Goal: Task Accomplishment & Management: Use online tool/utility

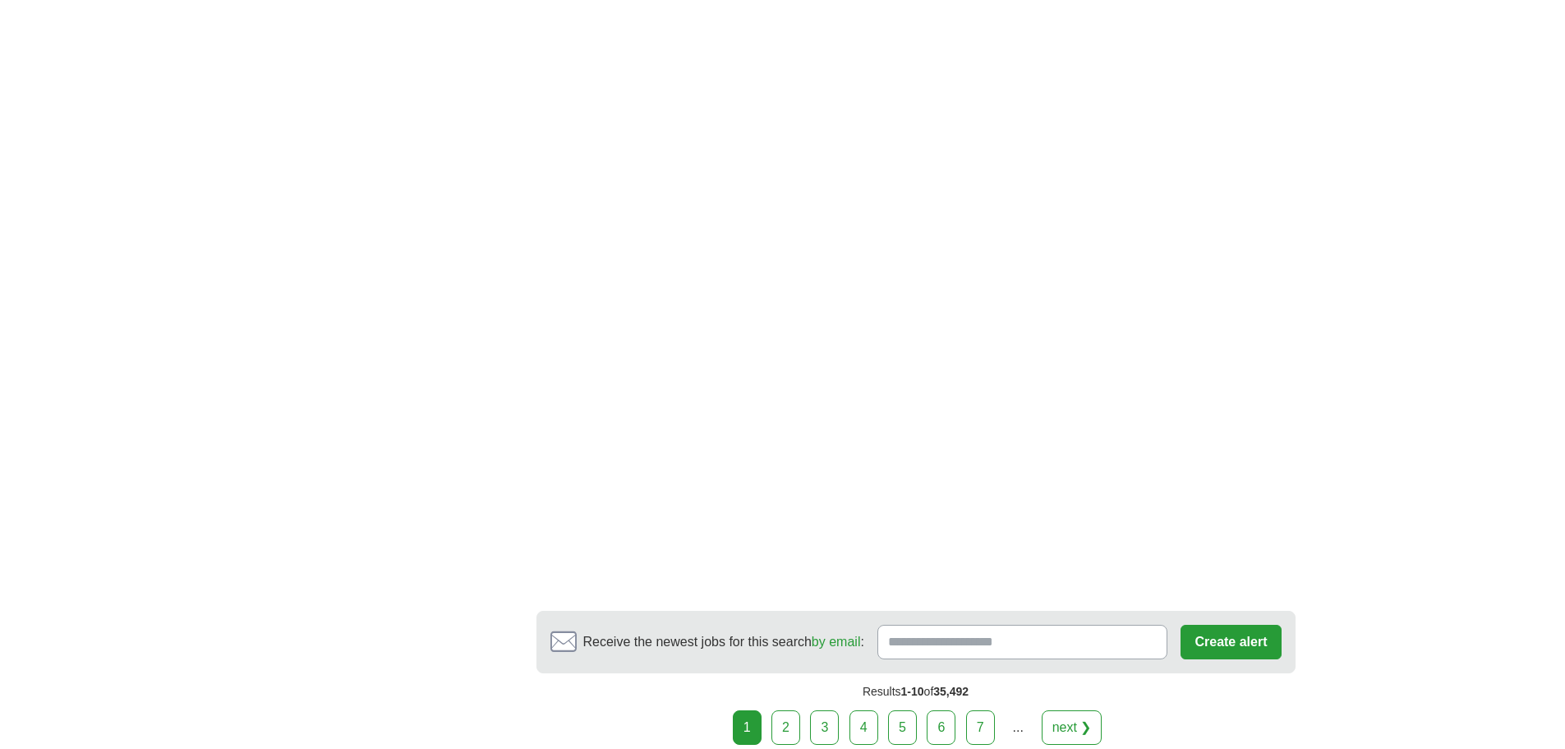
scroll to position [2794, 0]
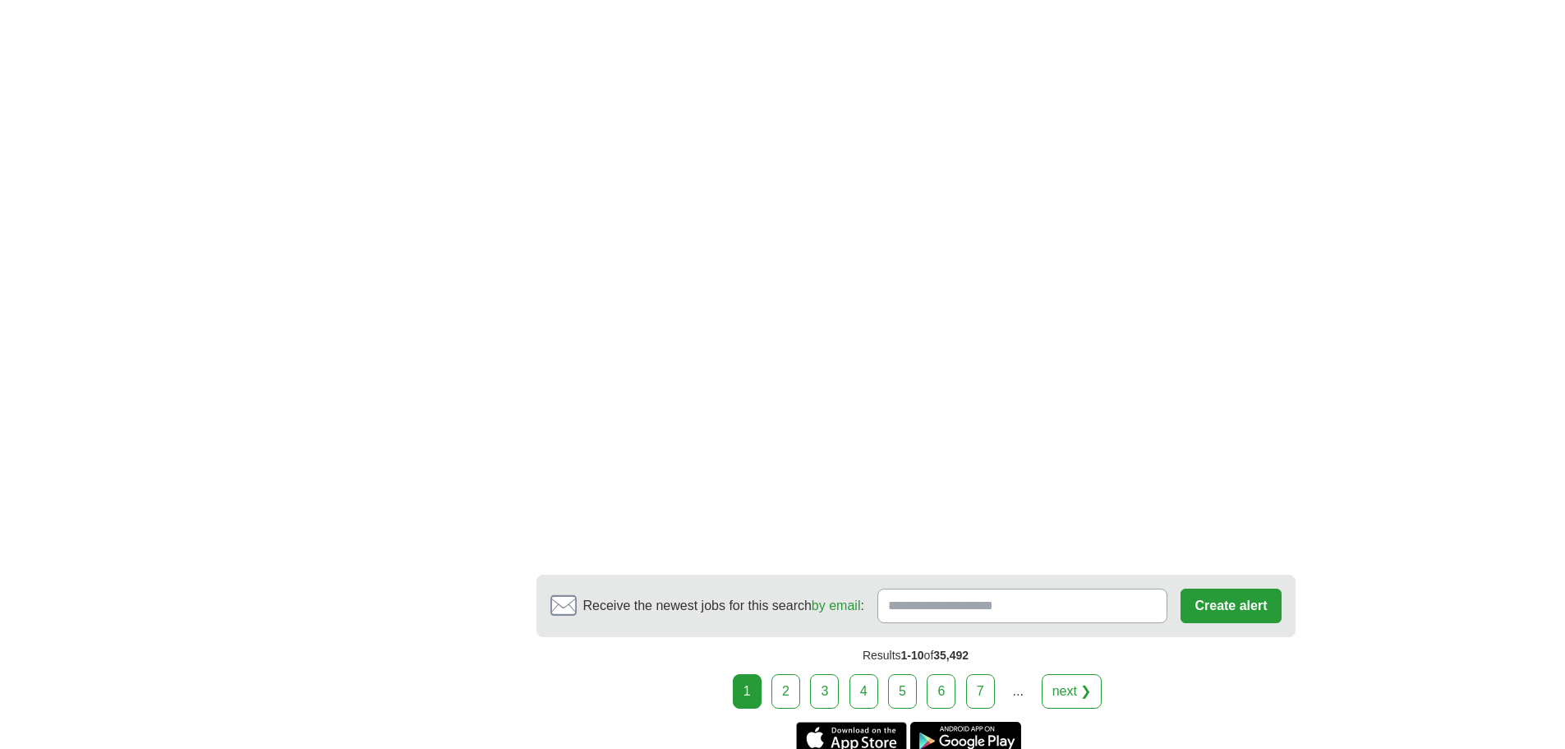
click at [785, 694] on link "2" at bounding box center [786, 691] width 29 height 35
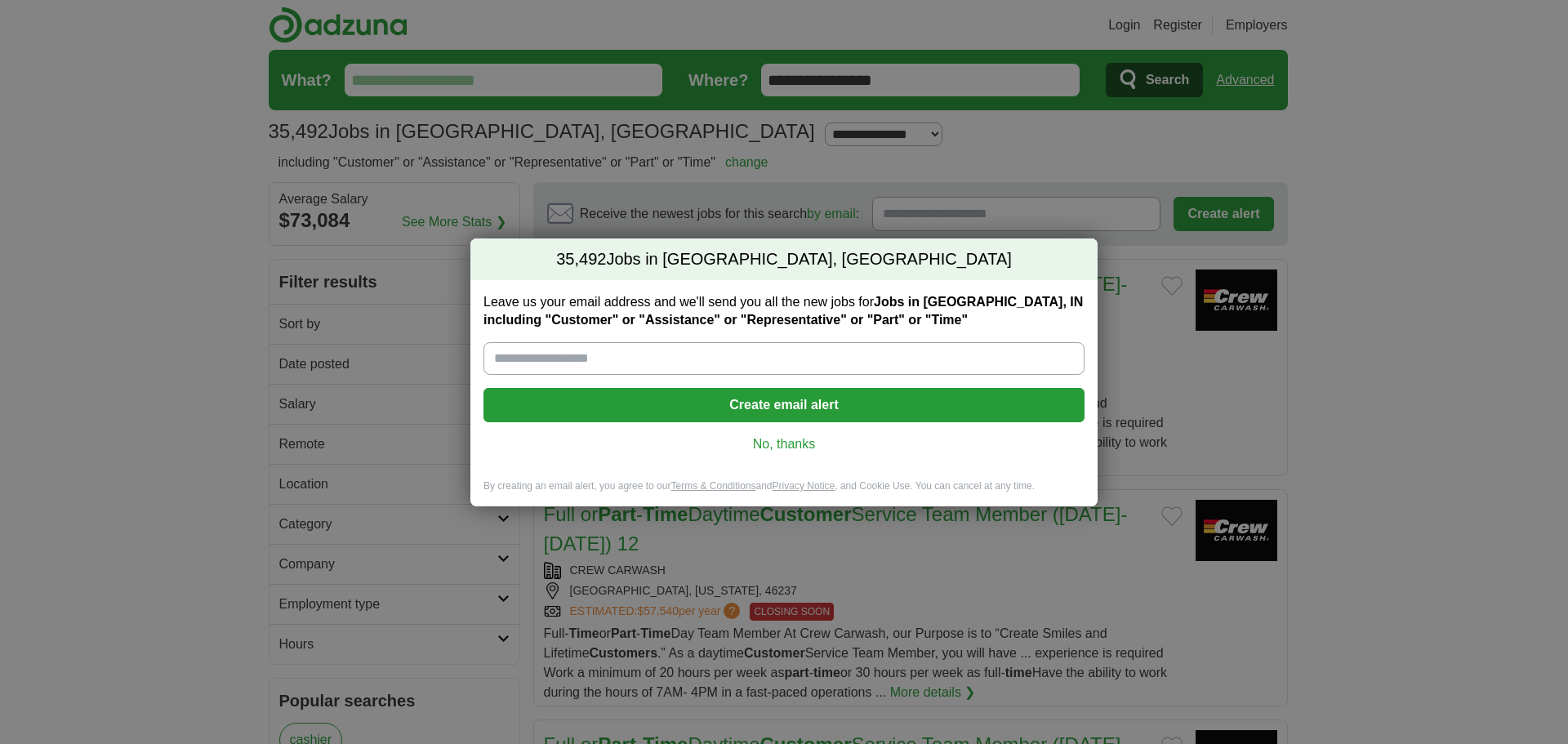
click at [776, 448] on link "No, thanks" at bounding box center [784, 444] width 574 height 18
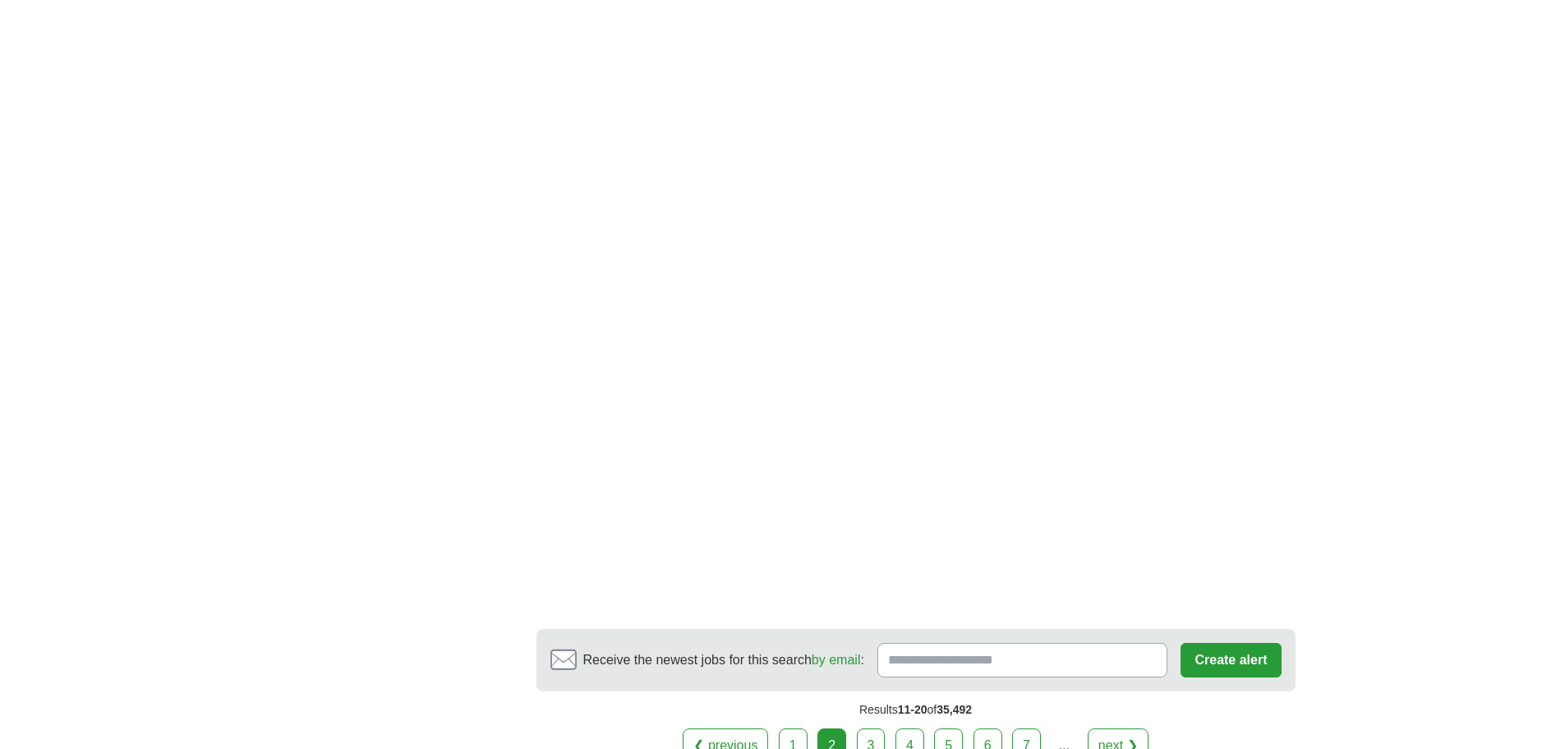
scroll to position [2876, 0]
click at [868, 730] on link "3" at bounding box center [871, 738] width 29 height 35
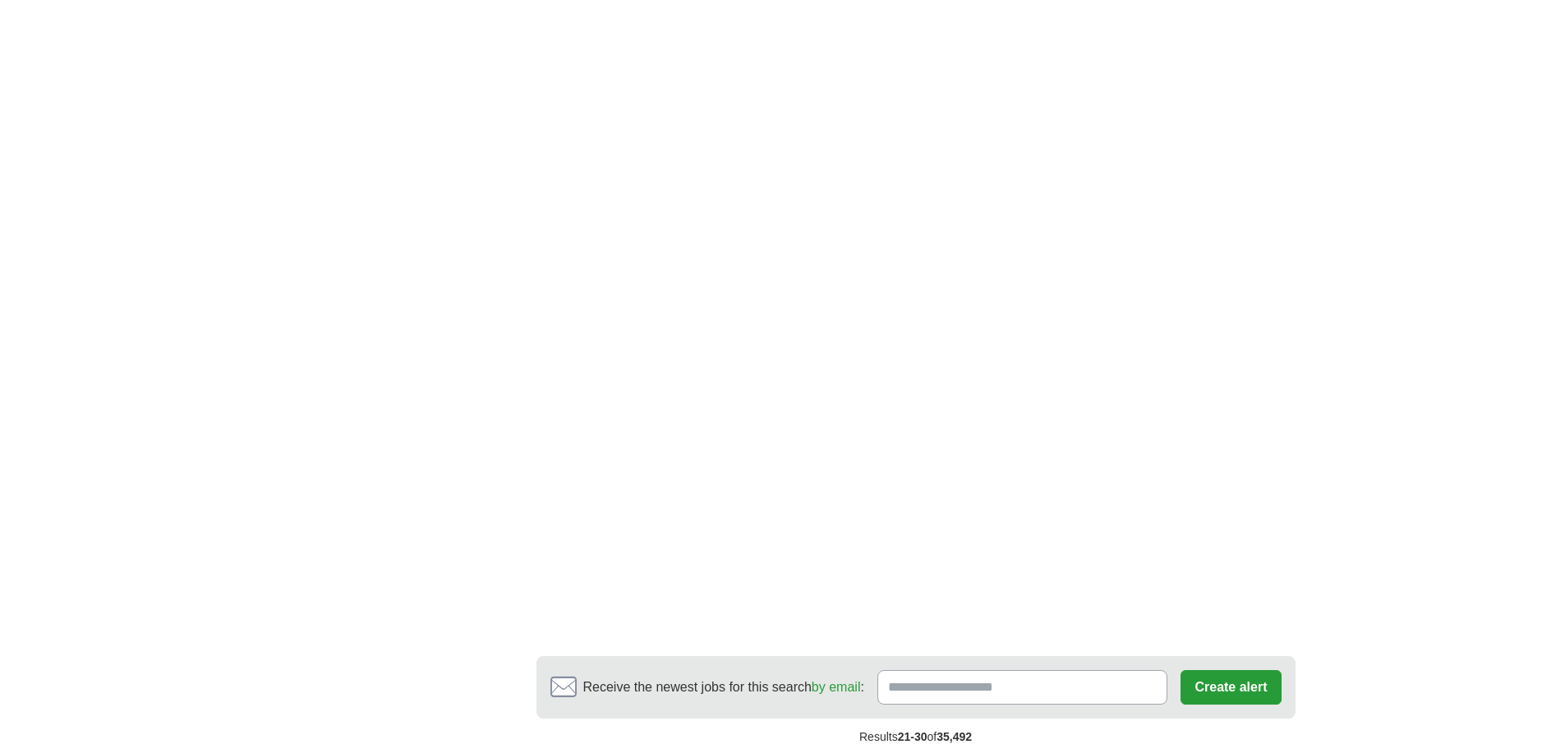
scroll to position [2711, 0]
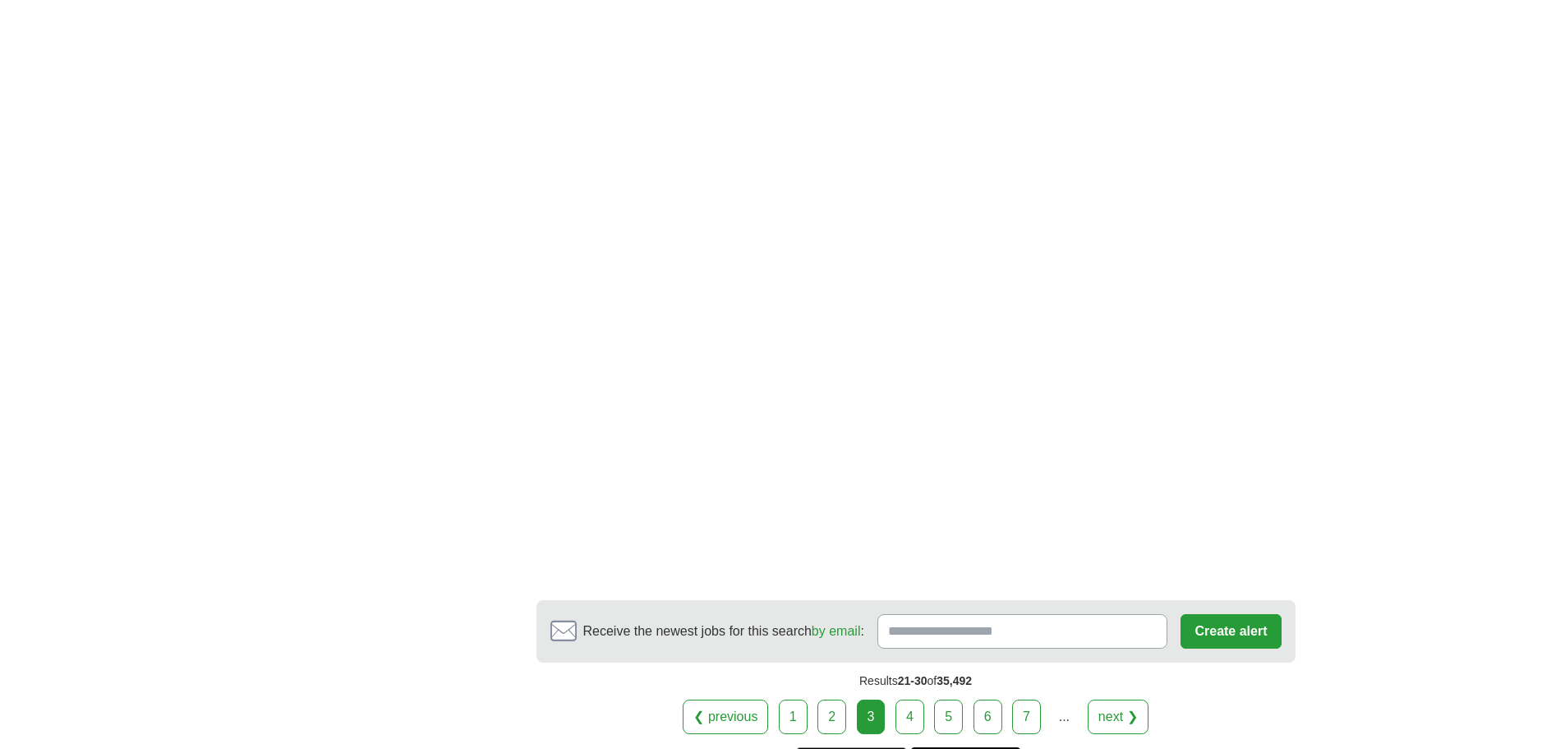
click at [909, 699] on link "4" at bounding box center [910, 716] width 29 height 35
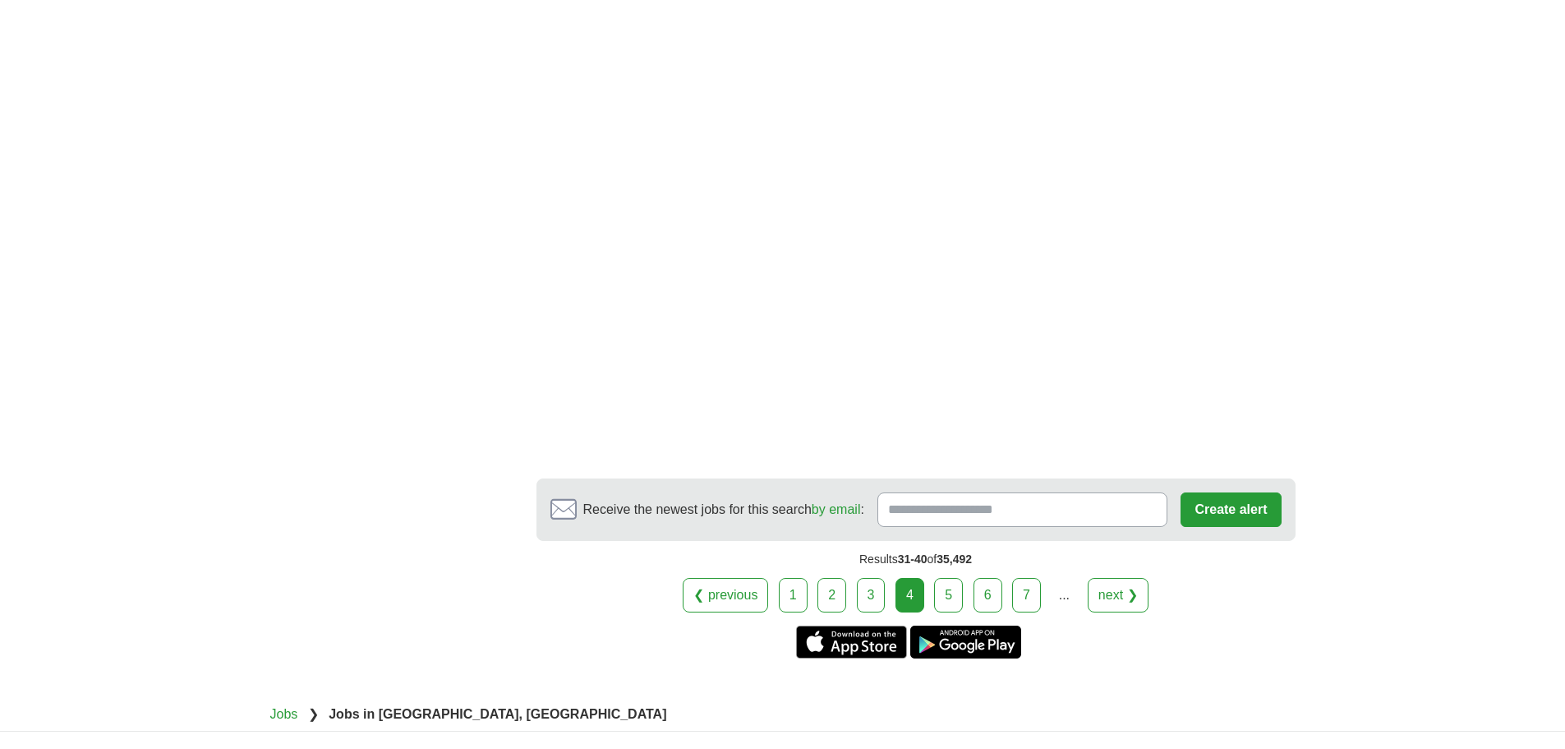
scroll to position [2876, 0]
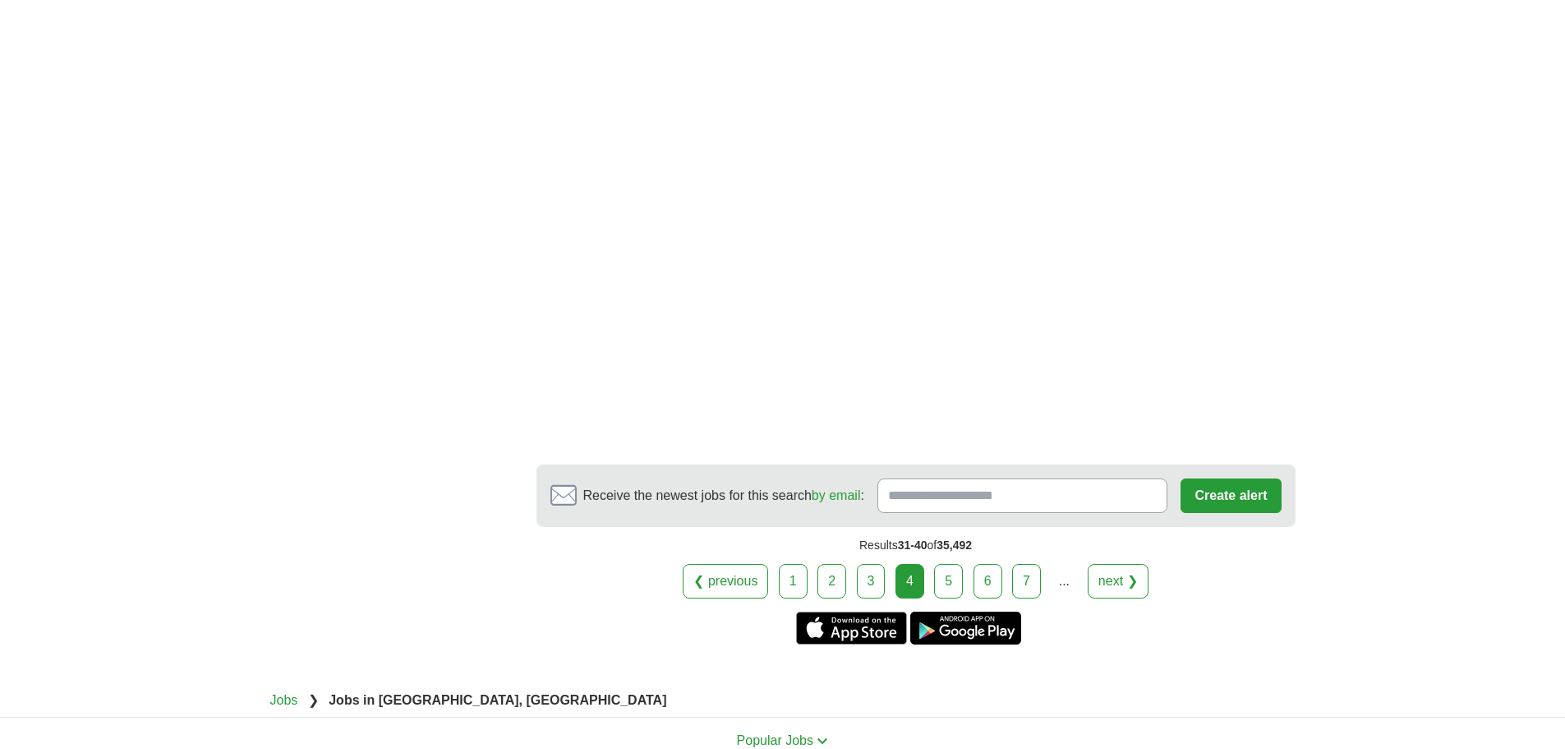
click at [945, 591] on link "5" at bounding box center [948, 581] width 29 height 35
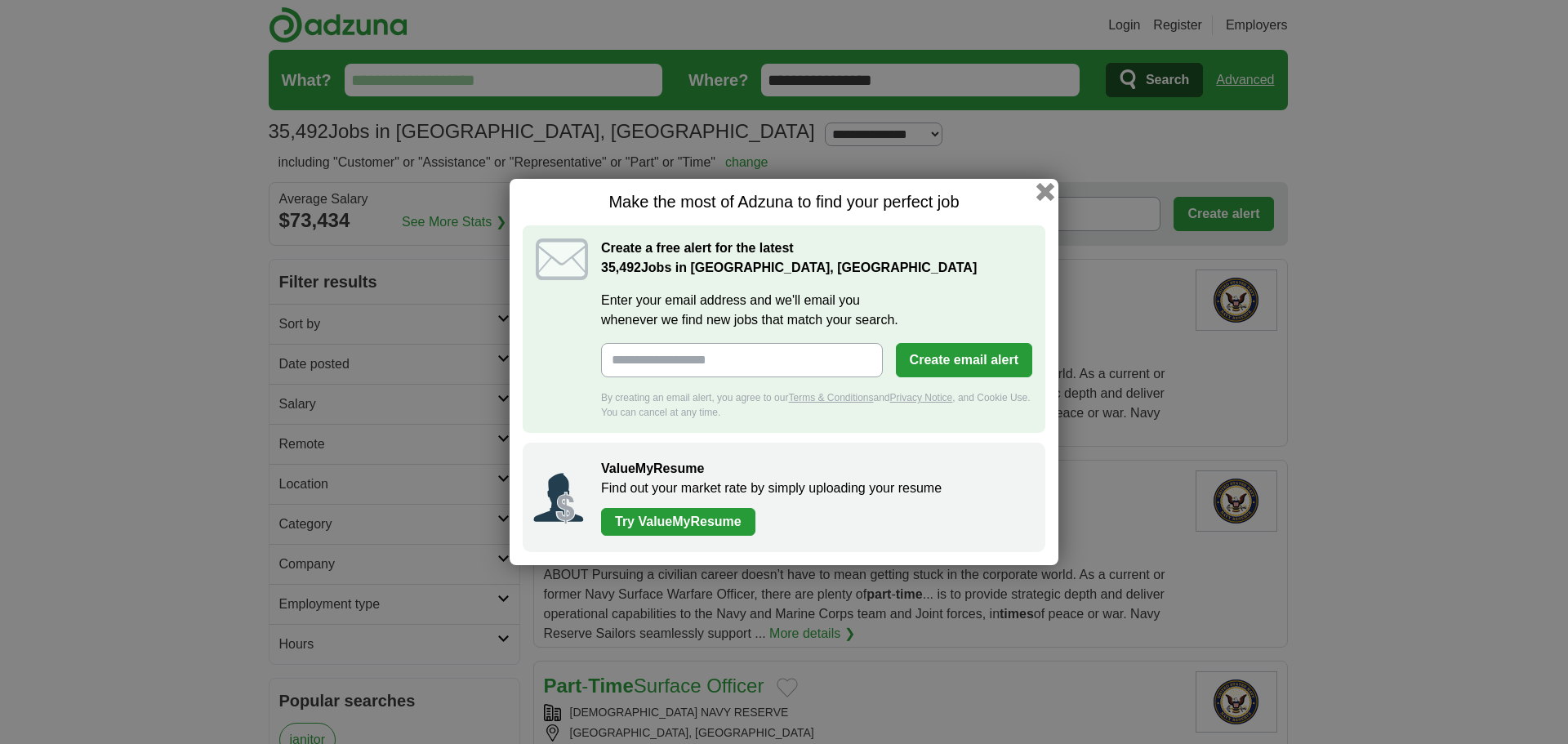
click at [1043, 190] on button "button" at bounding box center [1045, 192] width 18 height 18
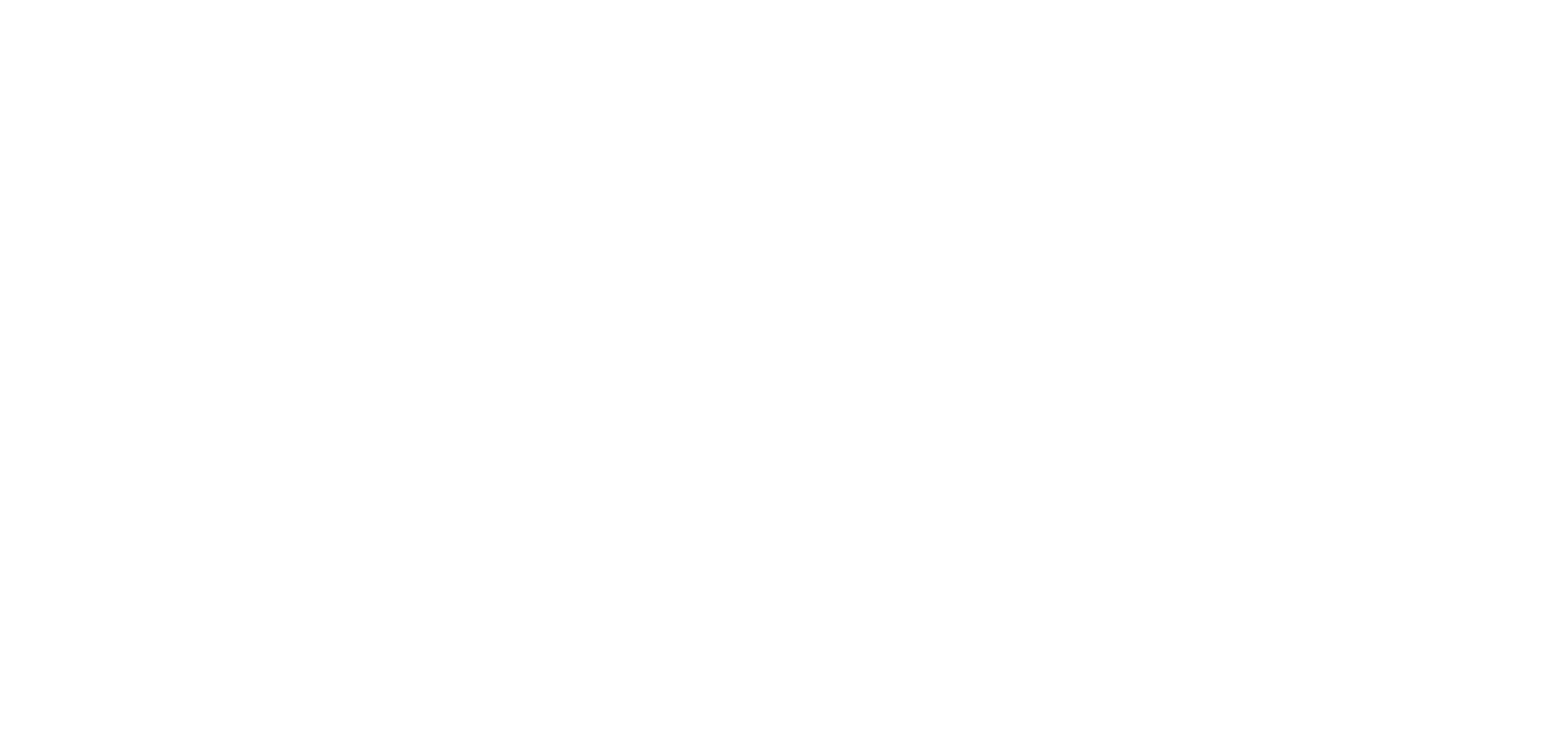
scroll to position [2876, 0]
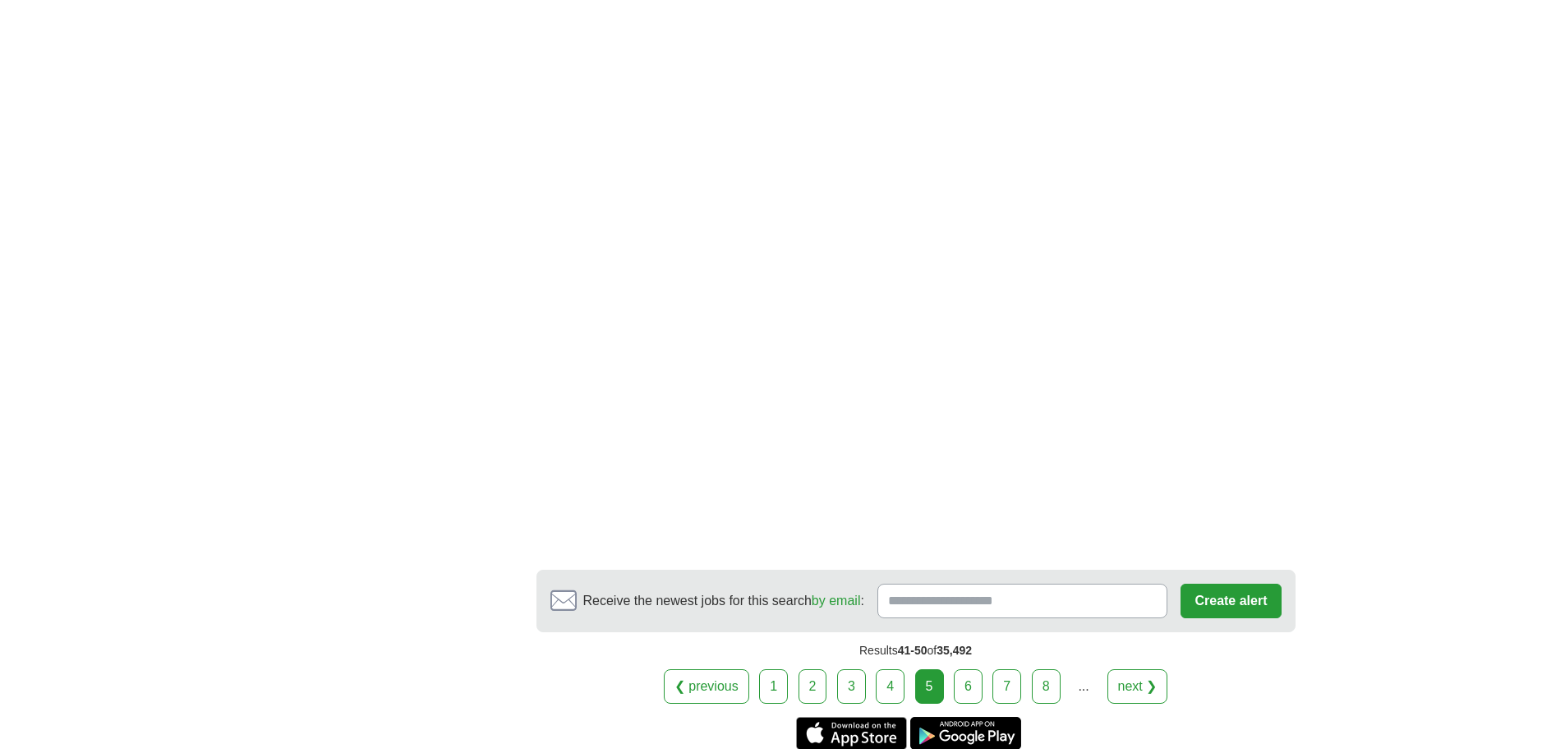
click at [967, 685] on link "6" at bounding box center [968, 686] width 29 height 35
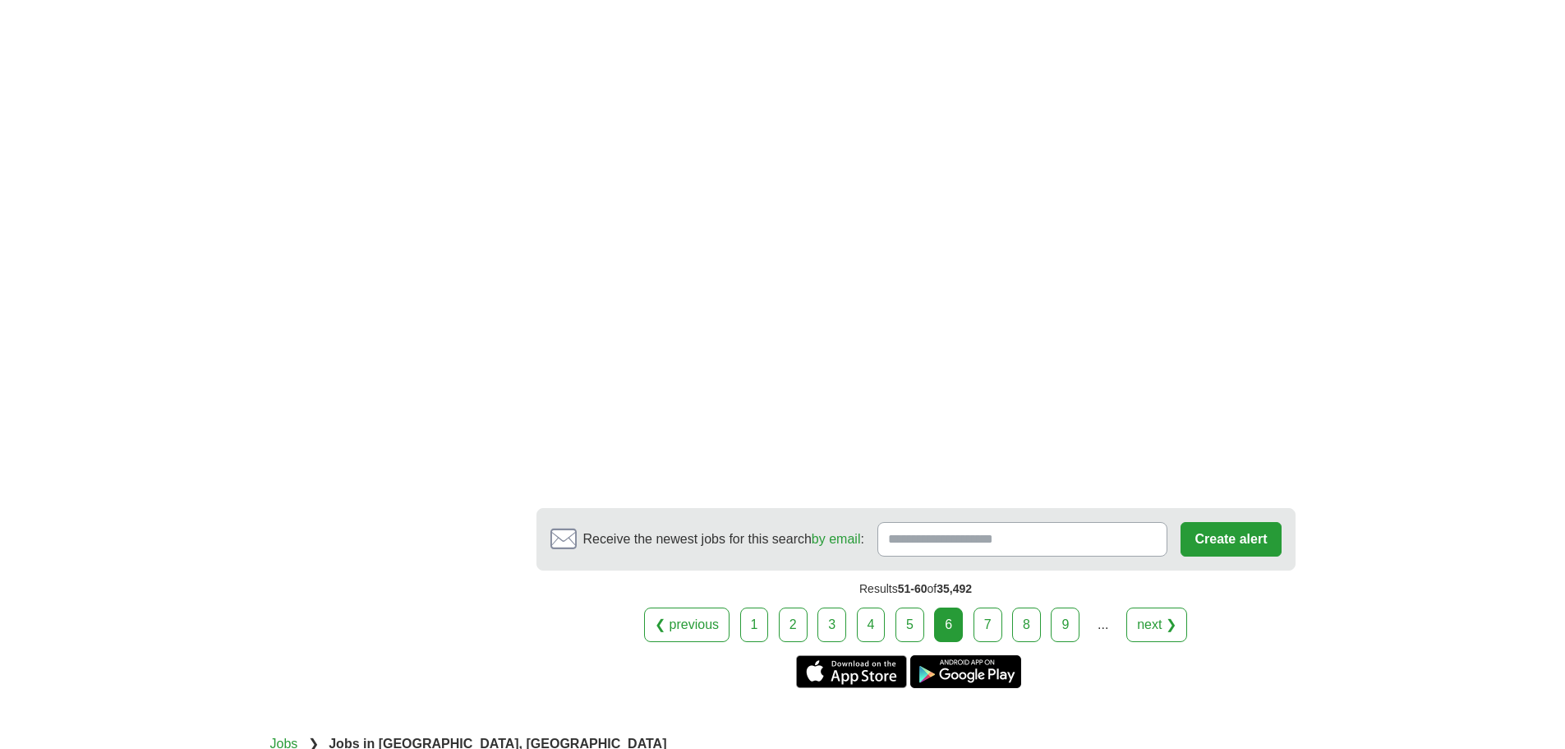
scroll to position [2958, 0]
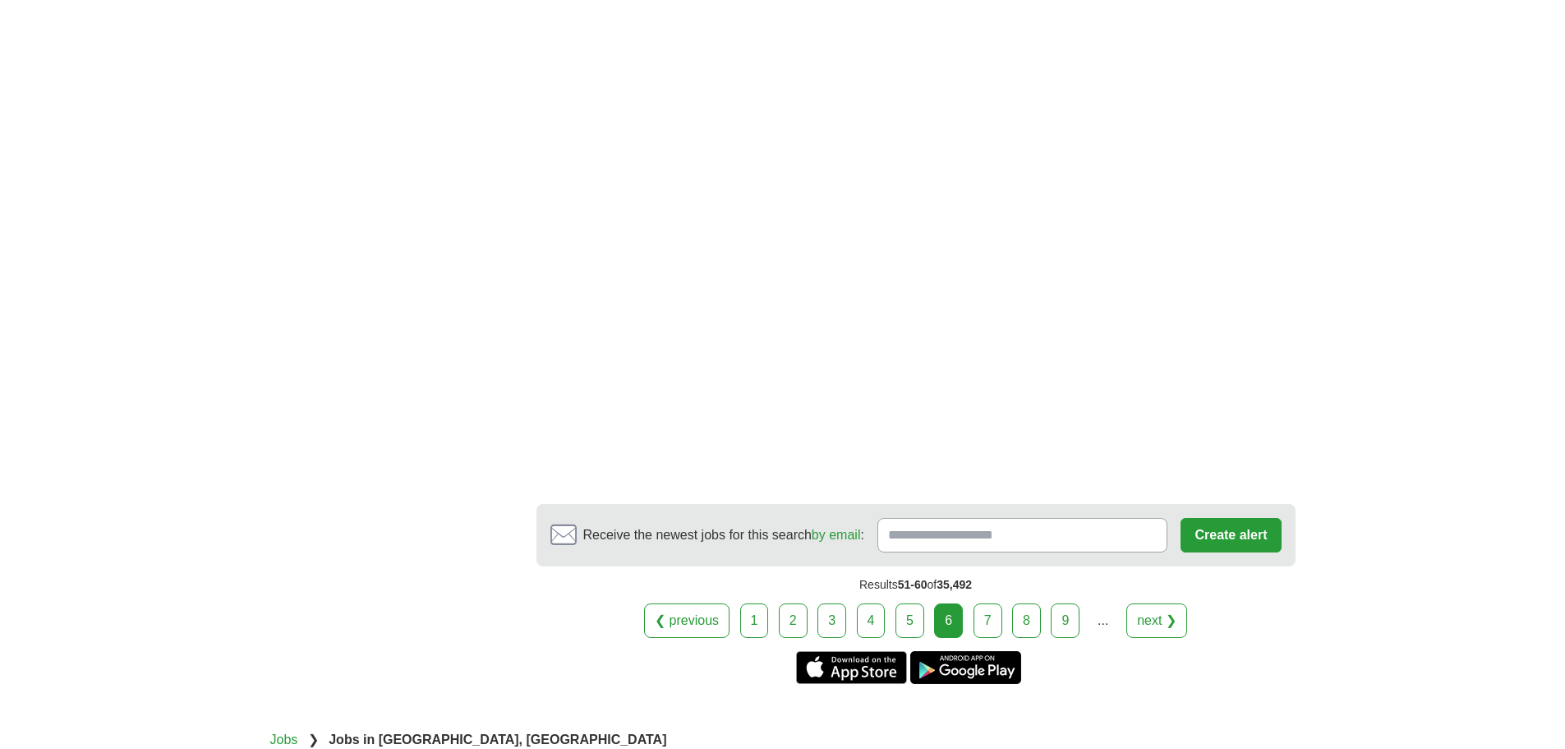
click at [985, 603] on link "7" at bounding box center [988, 620] width 29 height 35
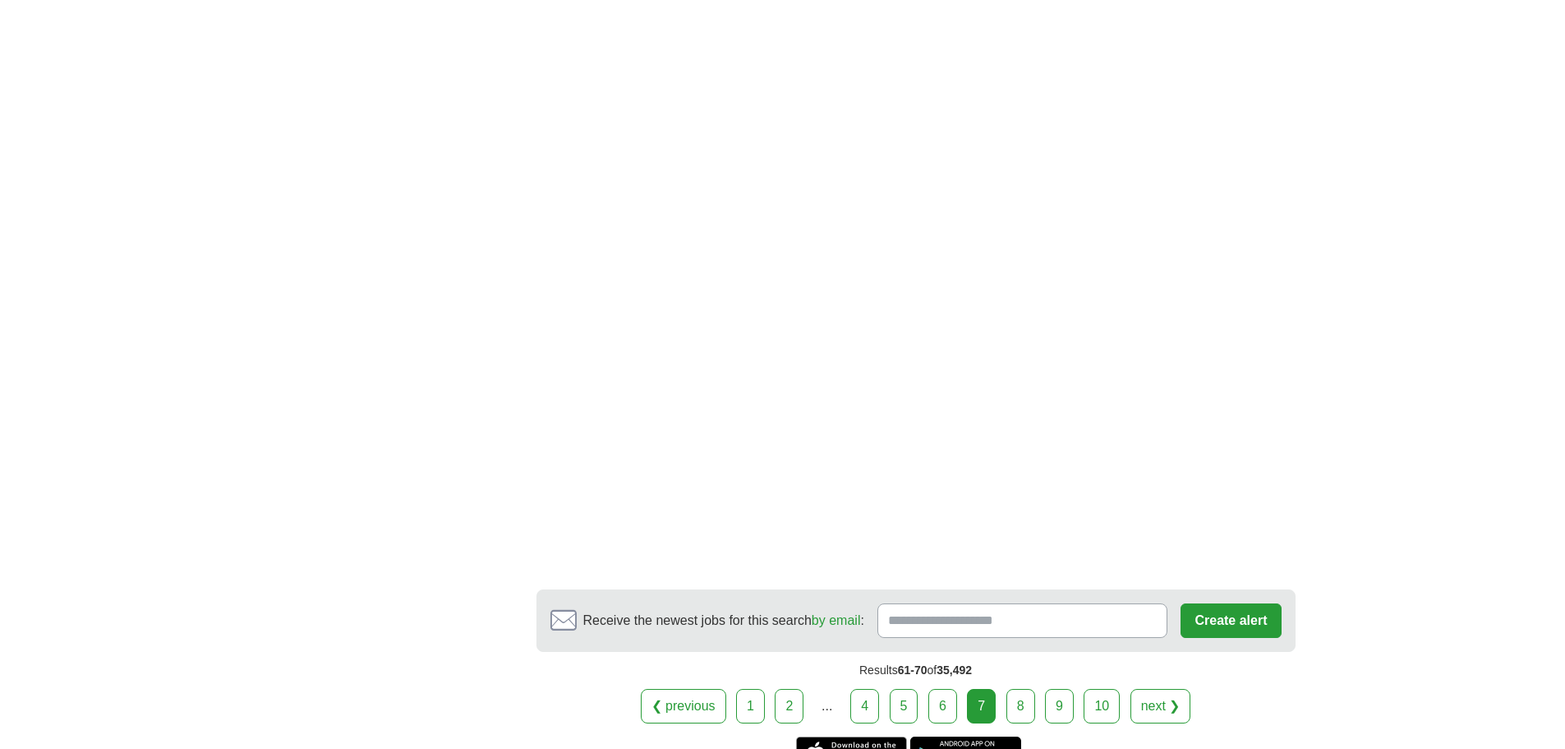
scroll to position [3040, 0]
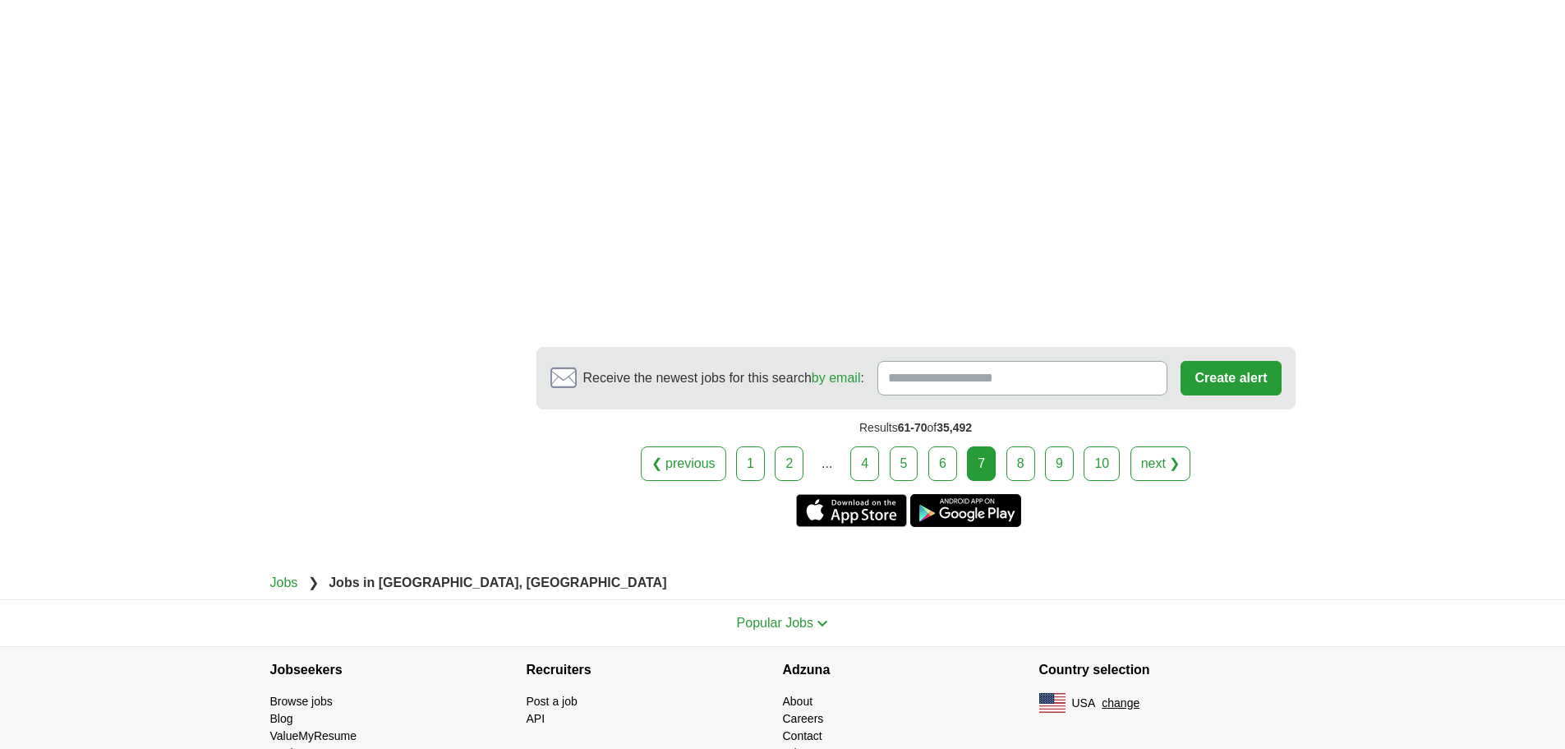
click at [1025, 462] on link "8" at bounding box center [1020, 463] width 29 height 35
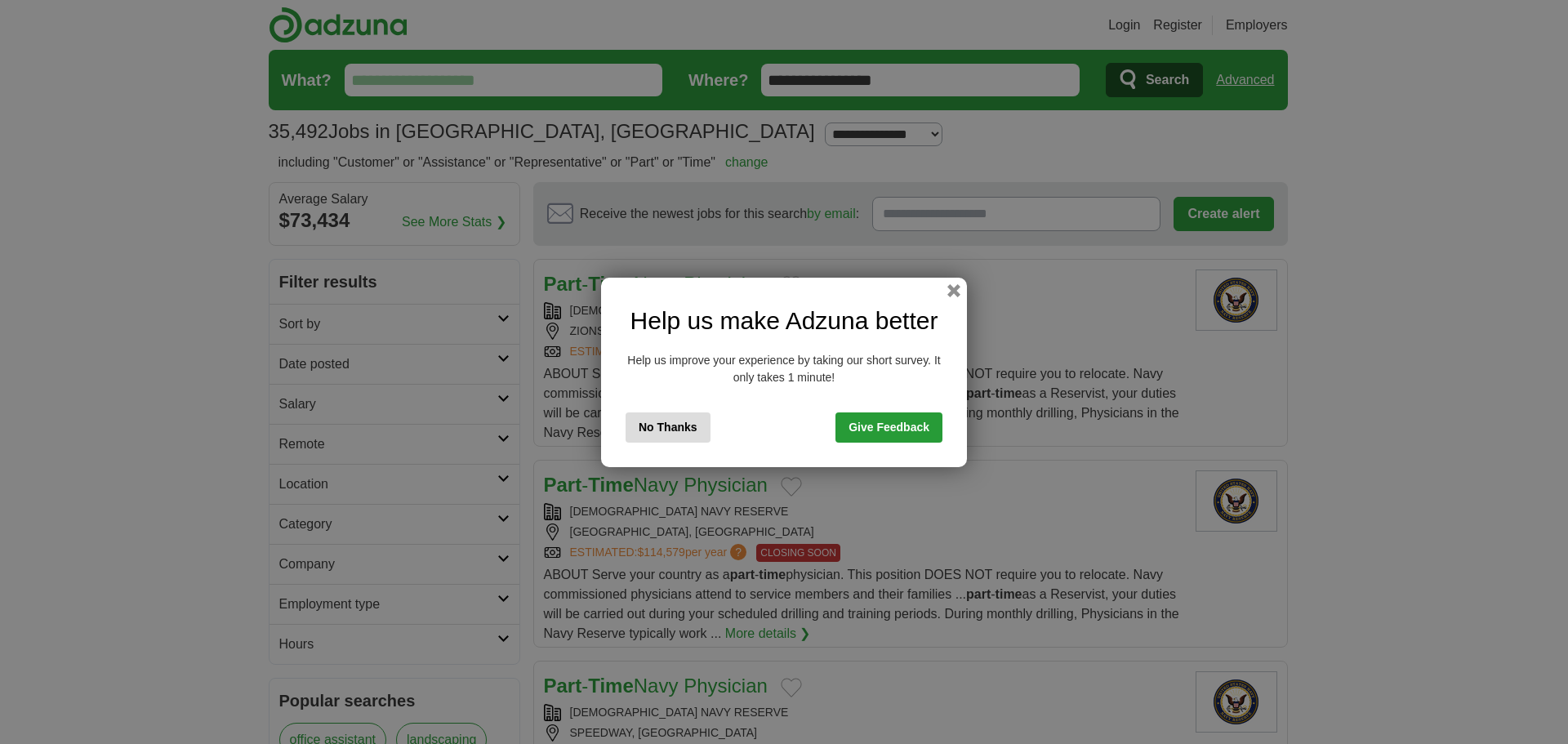
click at [669, 431] on button "No Thanks" at bounding box center [667, 427] width 84 height 30
